Goal: Task Accomplishment & Management: Manage account settings

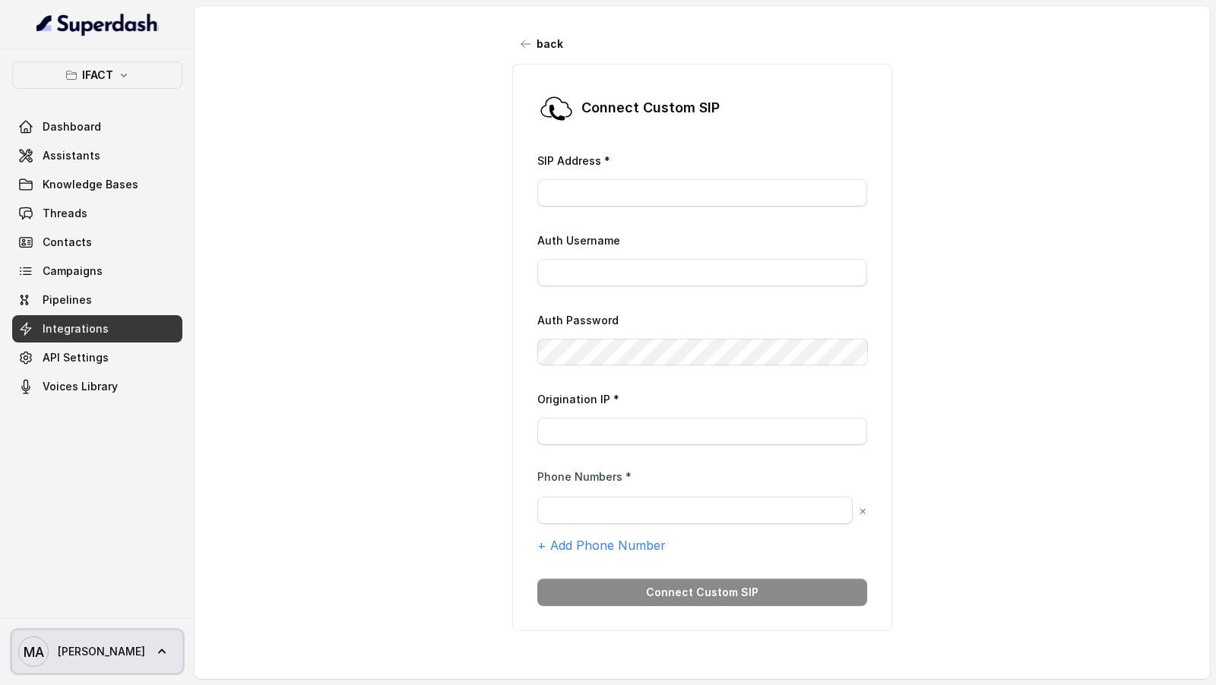
click at [100, 663] on span "MA [PERSON_NAME]" at bounding box center [81, 652] width 127 height 30
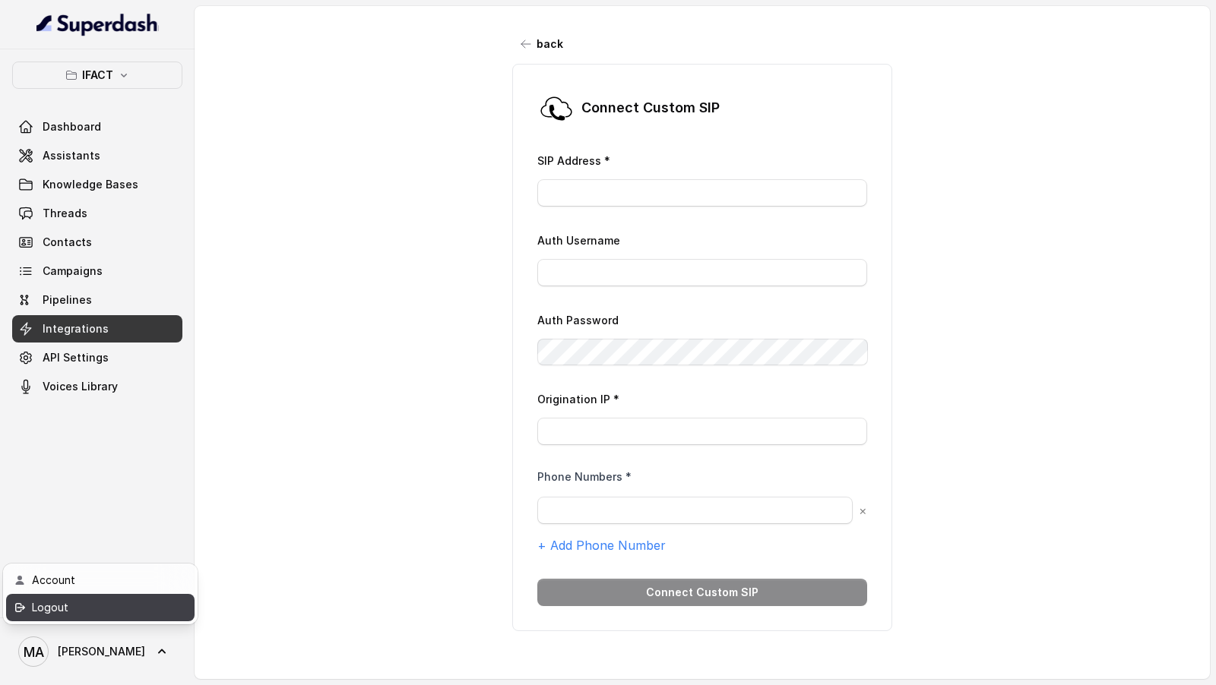
click at [144, 609] on div "Logout" at bounding box center [96, 608] width 129 height 18
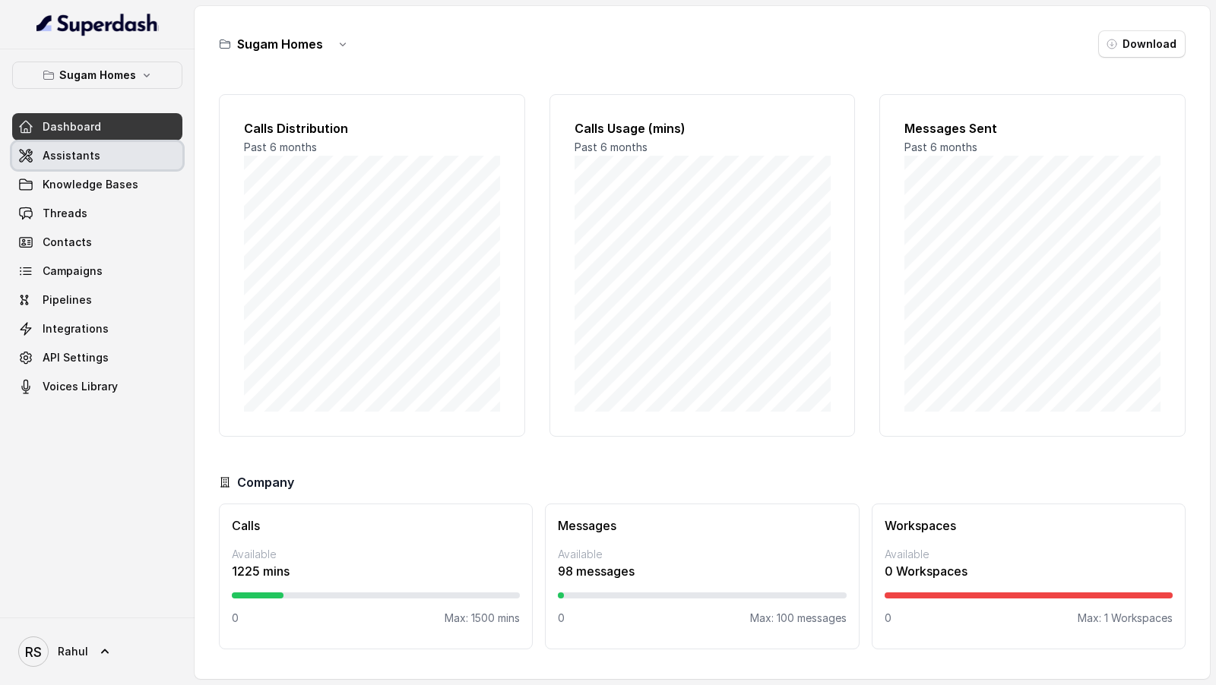
click at [116, 156] on link "Assistants" at bounding box center [97, 155] width 170 height 27
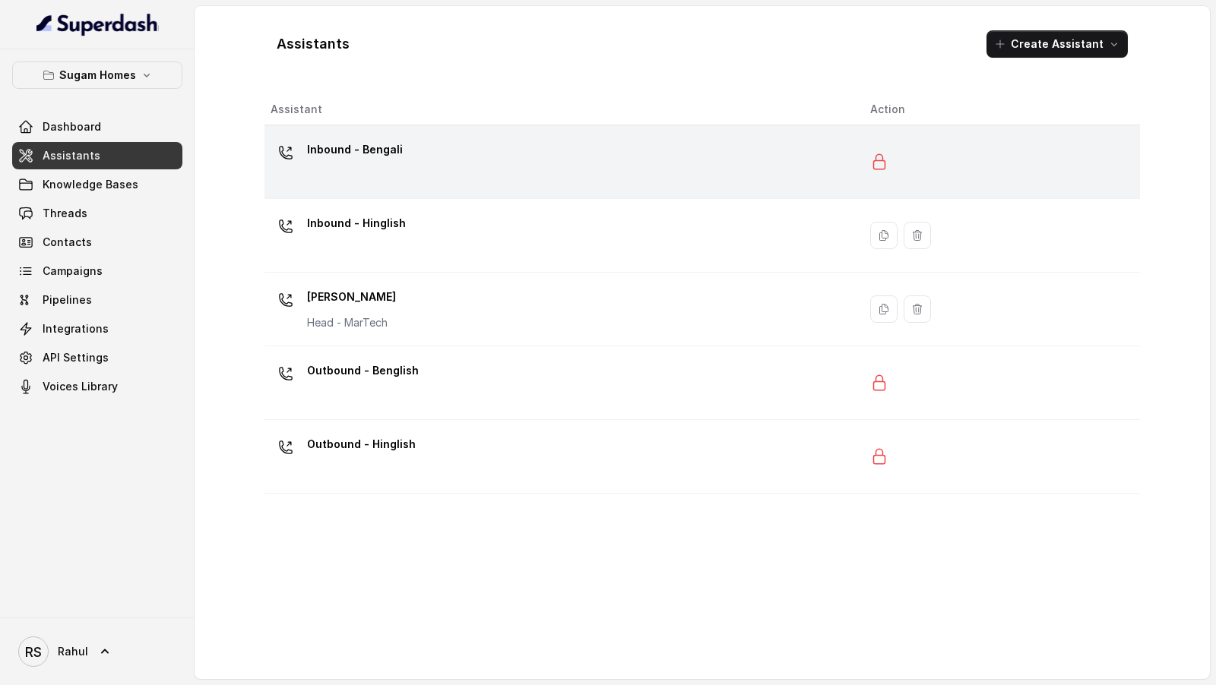
click at [451, 185] on td "Inbound - Bengali" at bounding box center [561, 162] width 594 height 74
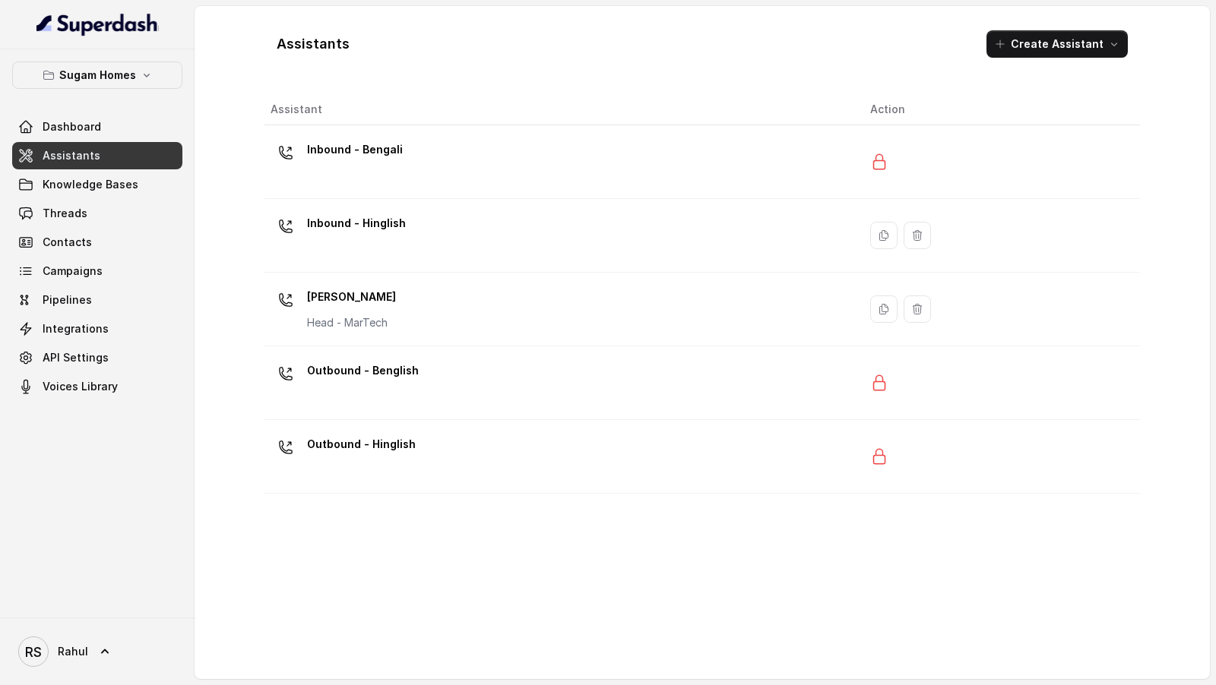
click at [81, 226] on div "Dashboard Assistants Knowledge Bases Threads Contacts Campaigns Pipelines Integ…" at bounding box center [97, 256] width 170 height 287
click at [128, 217] on link "Threads" at bounding box center [97, 213] width 170 height 27
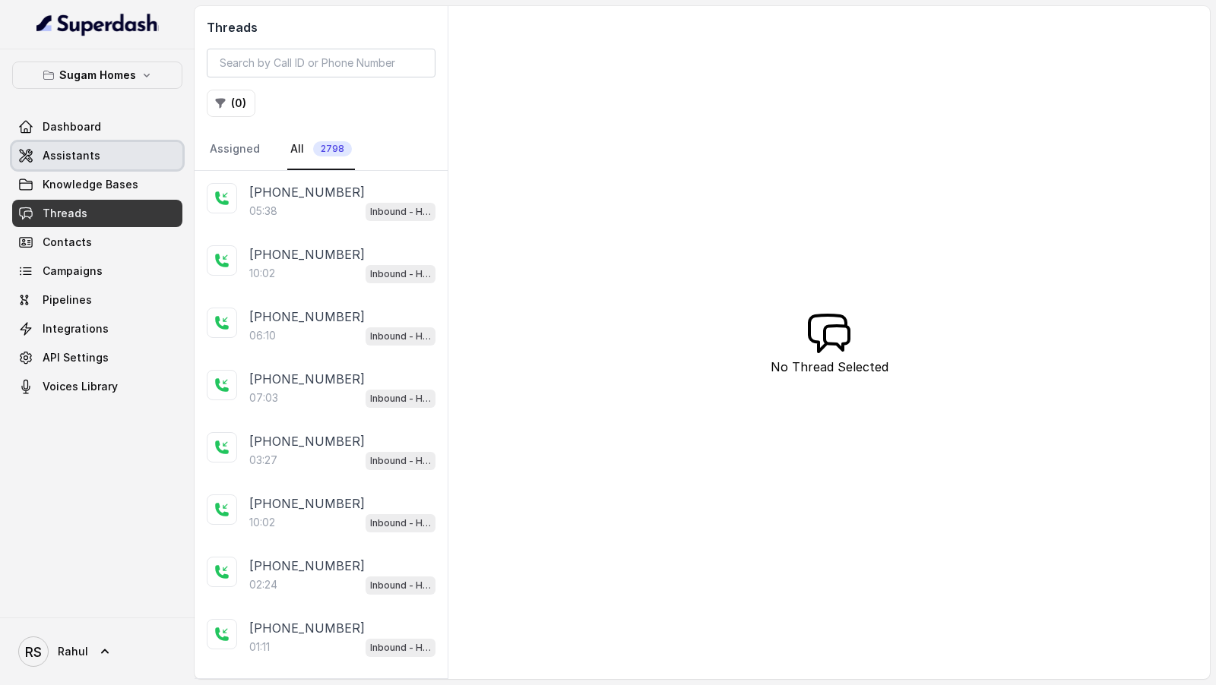
click at [81, 161] on span "Assistants" at bounding box center [72, 155] width 58 height 15
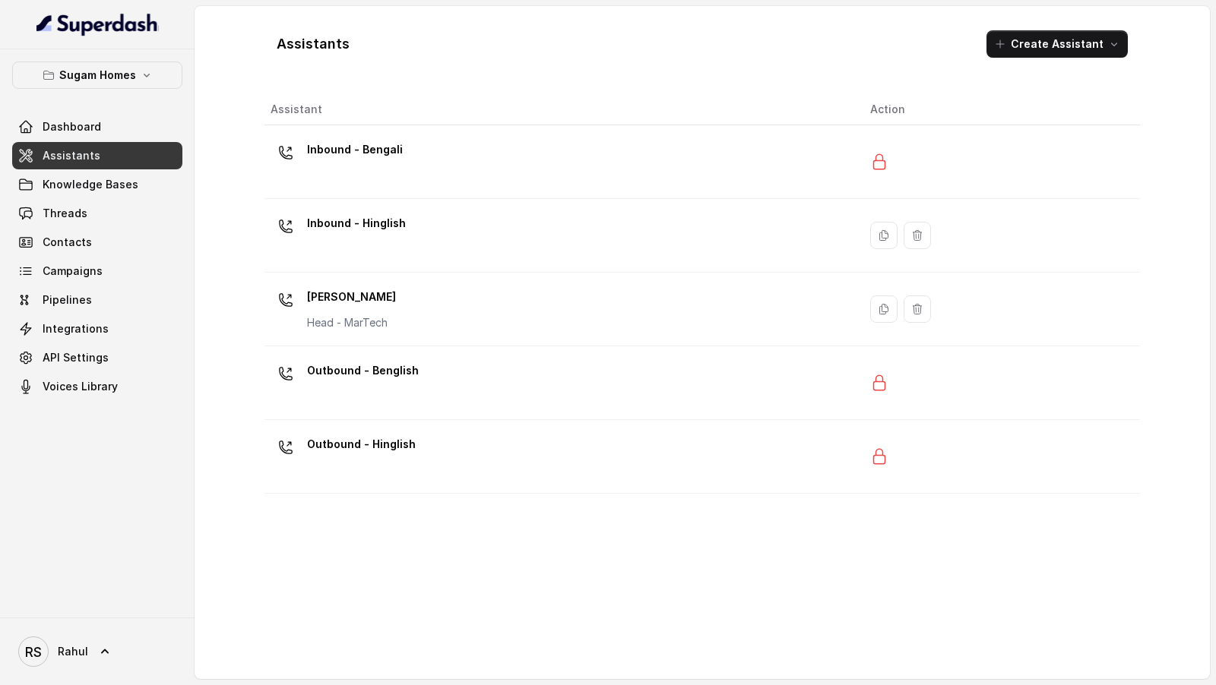
click at [384, 239] on div "Inbound - Hinglish" at bounding box center [356, 226] width 99 height 30
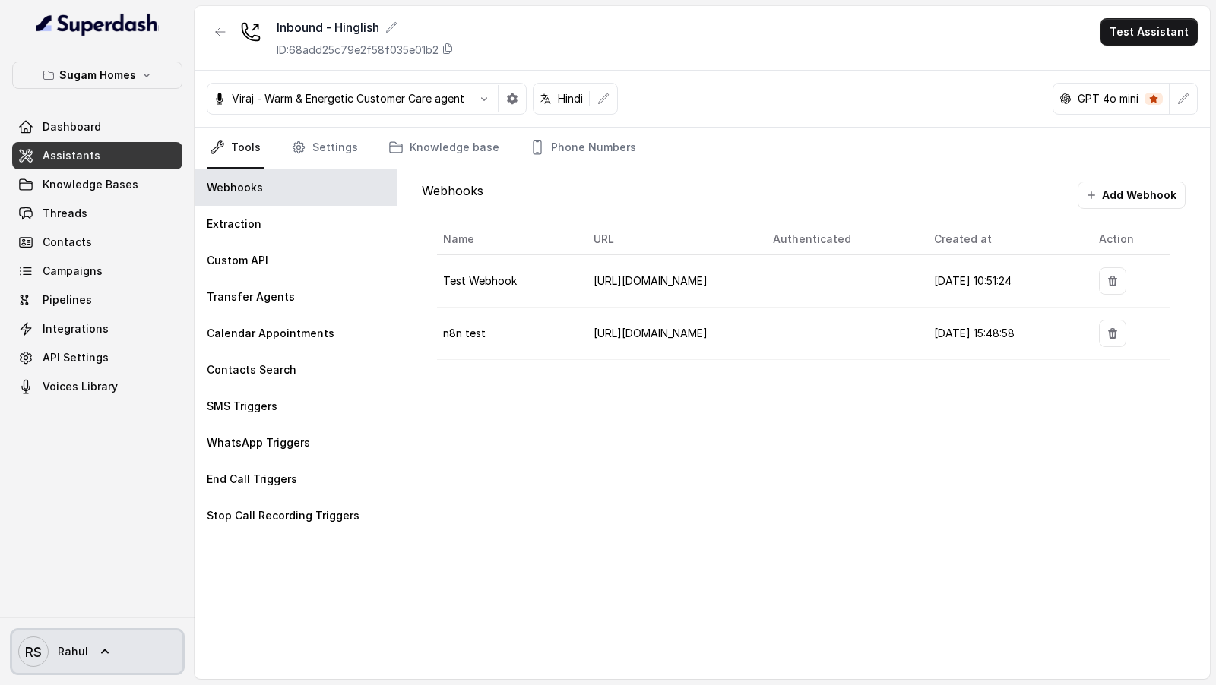
click at [106, 261] on link "RS Rahul" at bounding box center [97, 652] width 170 height 43
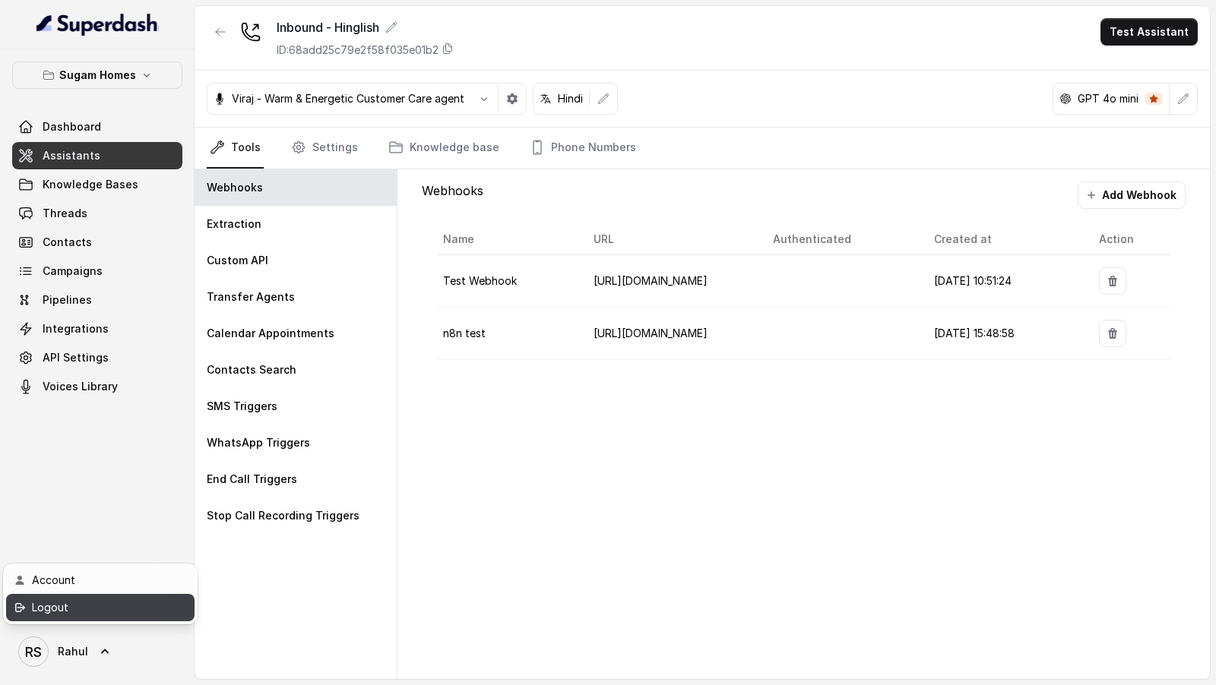
click at [155, 261] on div "Logout" at bounding box center [96, 608] width 129 height 18
